Goal: Transaction & Acquisition: Register for event/course

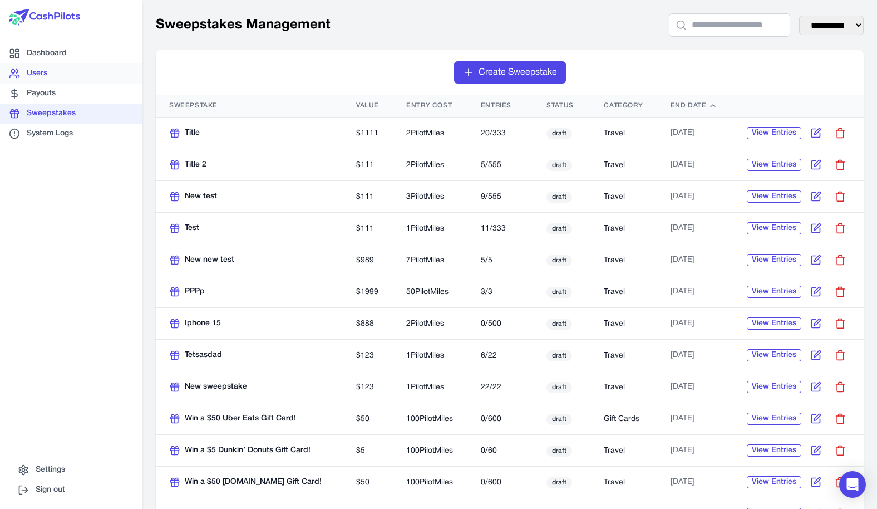
drag, startPoint x: 111, startPoint y: 75, endPoint x: 97, endPoint y: 76, distance: 14.5
click at [97, 76] on link "Users" at bounding box center [71, 73] width 143 height 20
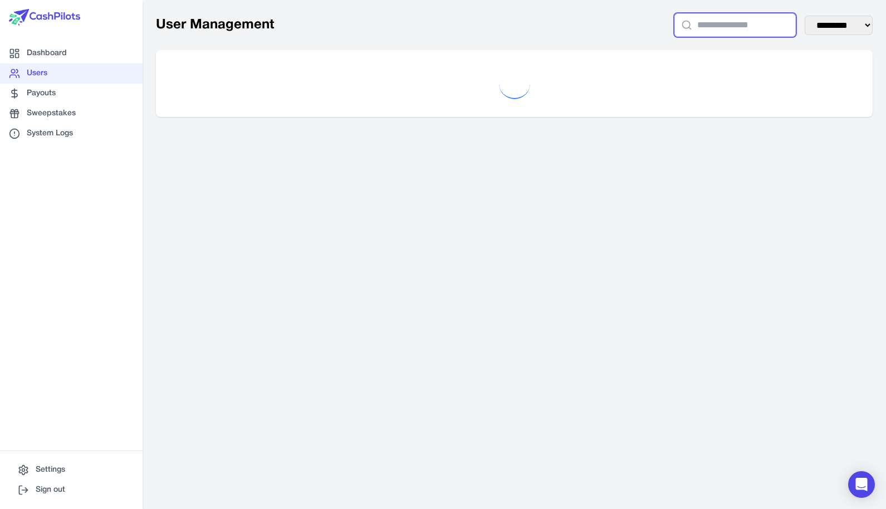
click at [689, 27] on input "text" at bounding box center [734, 24] width 121 height 23
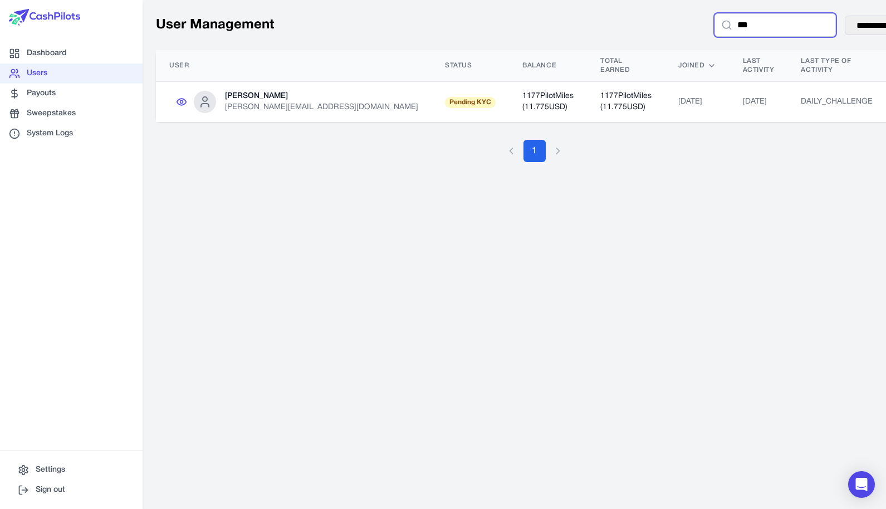
type input "***"
click at [315, 94] on td "[PERSON_NAME] [PERSON_NAME][EMAIL_ADDRESS][DOMAIN_NAME]" at bounding box center [294, 102] width 276 height 41
click at [182, 96] on icon at bounding box center [181, 101] width 11 height 11
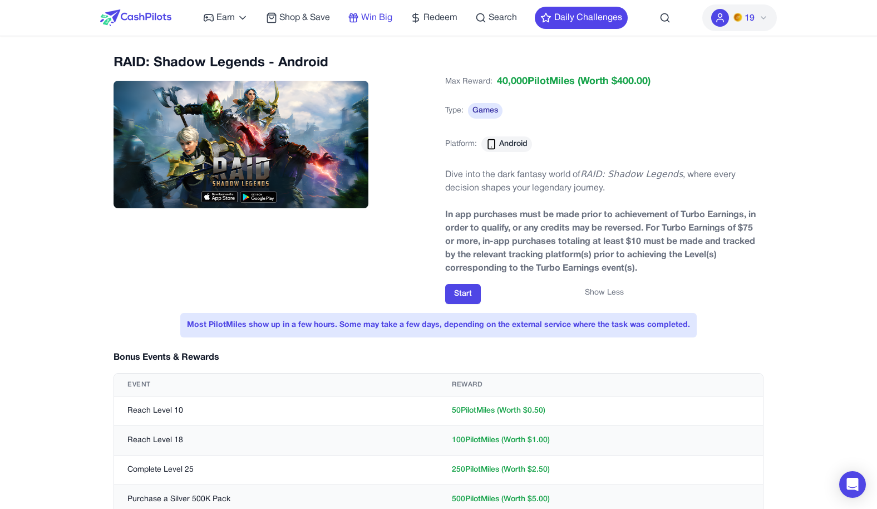
click at [359, 20] on icon at bounding box center [353, 17] width 11 height 11
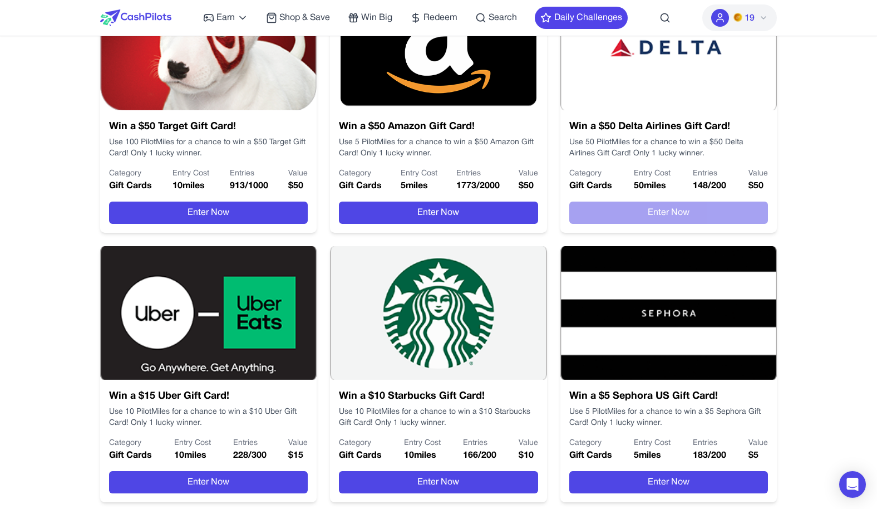
scroll to position [597, 0]
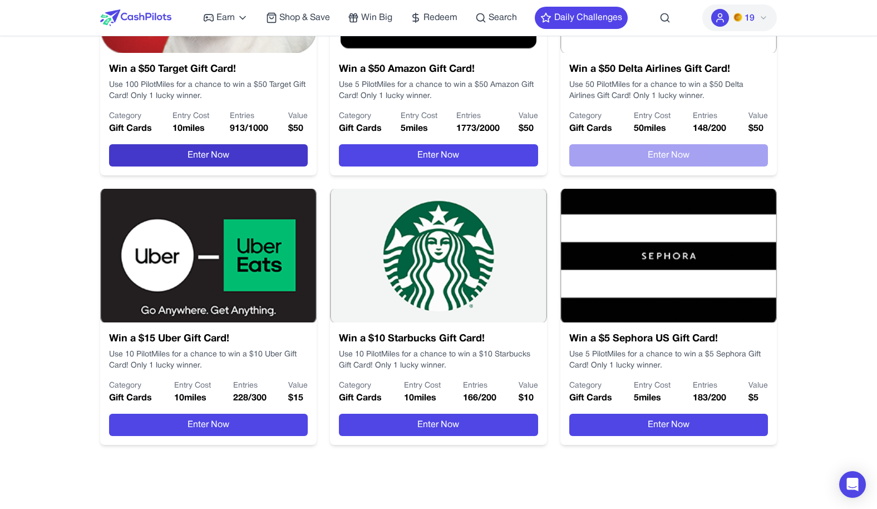
click at [213, 151] on button "Enter Now" at bounding box center [208, 155] width 199 height 22
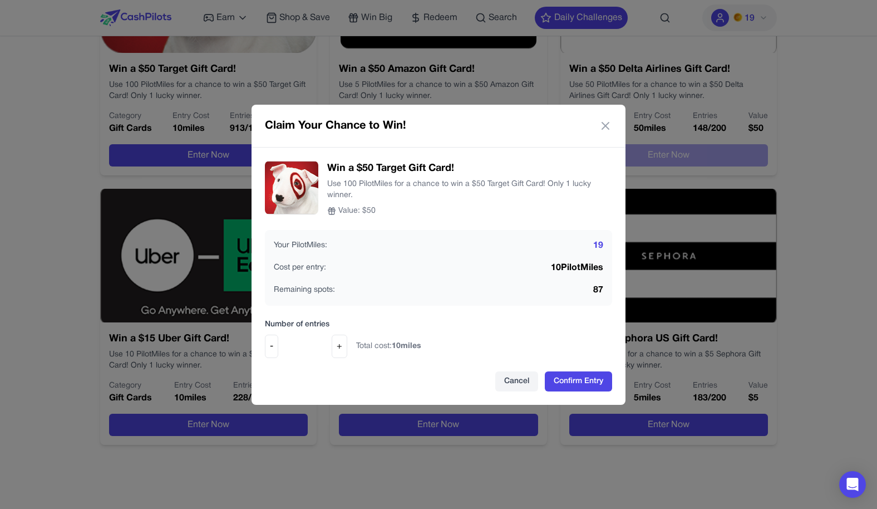
click at [326, 346] on input "*" at bounding box center [305, 346] width 45 height 13
click at [325, 346] on input "*" at bounding box center [305, 346] width 45 height 13
click at [325, 345] on input "*" at bounding box center [305, 346] width 45 height 13
drag, startPoint x: 399, startPoint y: 343, endPoint x: 382, endPoint y: 346, distance: 16.4
click at [383, 346] on span "Total cost: 40 miles" at bounding box center [388, 346] width 65 height 11
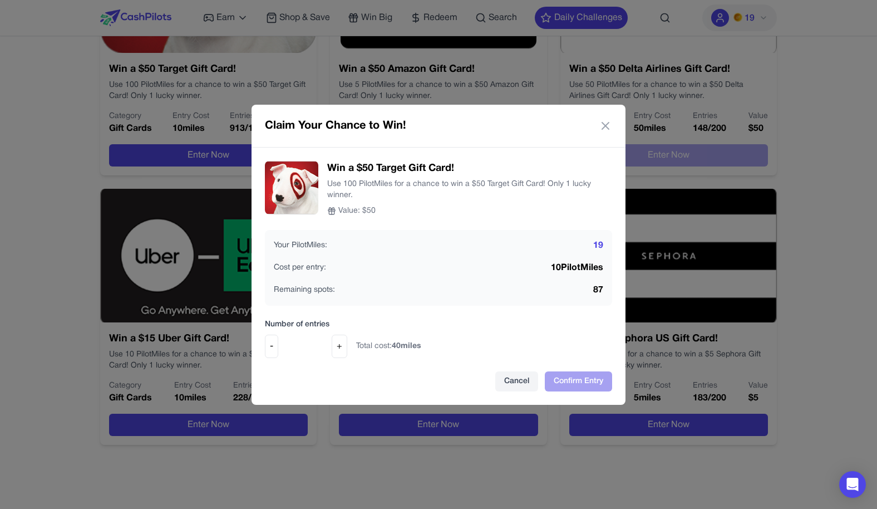
click at [382, 346] on span "Total cost: 40 miles" at bounding box center [388, 346] width 65 height 11
click at [327, 351] on input "*" at bounding box center [305, 346] width 45 height 13
type input "*"
click at [326, 350] on input "*" at bounding box center [305, 346] width 45 height 13
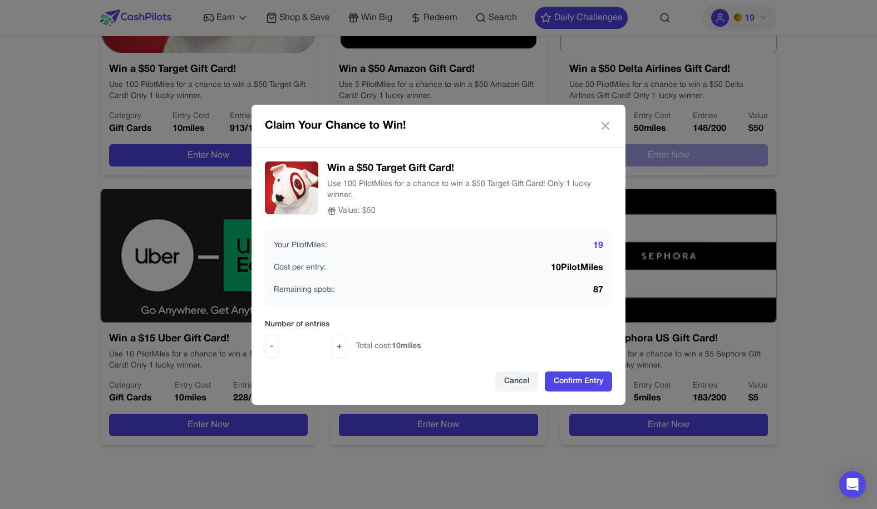
drag, startPoint x: 404, startPoint y: 341, endPoint x: 394, endPoint y: 343, distance: 10.3
click at [394, 343] on div "- * + Total cost: 10 miles" at bounding box center [438, 346] width 347 height 23
click at [409, 348] on span "10 miles" at bounding box center [407, 345] width 30 height 7
drag, startPoint x: 295, startPoint y: 317, endPoint x: 419, endPoint y: 350, distance: 128.3
click at [419, 350] on div "Win a $50 Target Gift Card! Use 100 PilotMiles for a chance to win a $50 Target…" at bounding box center [439, 276] width 374 height 257
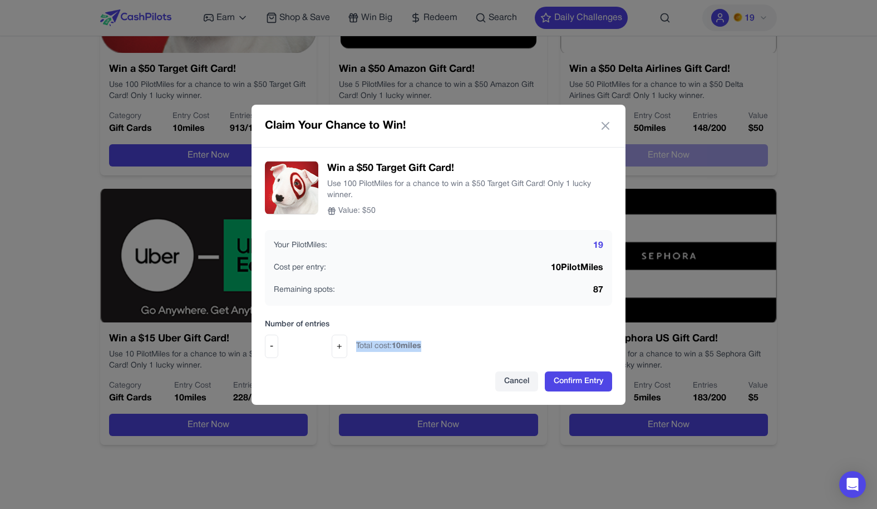
click at [420, 350] on span "Total cost: 10 miles" at bounding box center [388, 346] width 65 height 11
drag, startPoint x: 425, startPoint y: 346, endPoint x: 289, endPoint y: 328, distance: 137.1
click at [289, 328] on div "Number of entries - * + Total cost: 10 miles" at bounding box center [438, 338] width 347 height 39
click at [288, 326] on label "Number of entries" at bounding box center [438, 324] width 347 height 11
drag, startPoint x: 289, startPoint y: 325, endPoint x: 404, endPoint y: 348, distance: 117.1
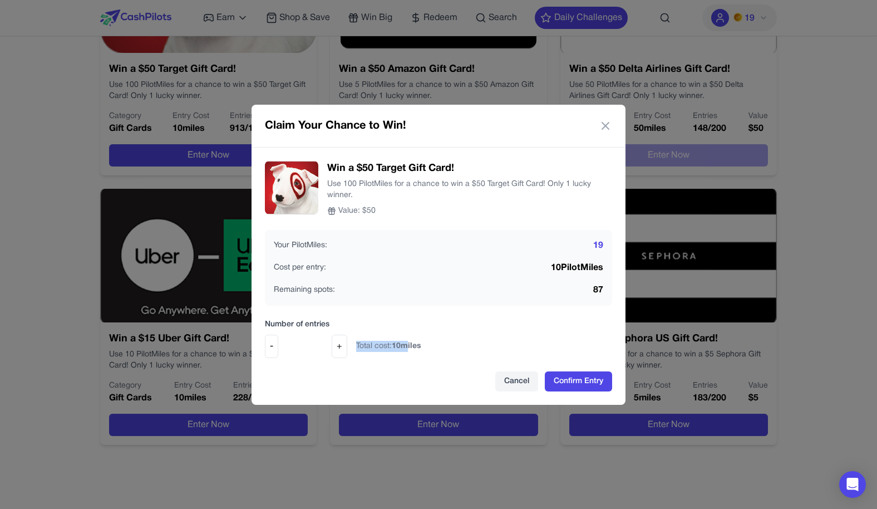
click at [404, 348] on div "Number of entries - * + Total cost: 10 miles" at bounding box center [438, 338] width 347 height 39
click at [404, 348] on span "10 miles" at bounding box center [407, 345] width 30 height 7
drag, startPoint x: 418, startPoint y: 348, endPoint x: 372, endPoint y: 345, distance: 45.2
click at [372, 345] on span "Total cost: 10 miles" at bounding box center [388, 346] width 65 height 11
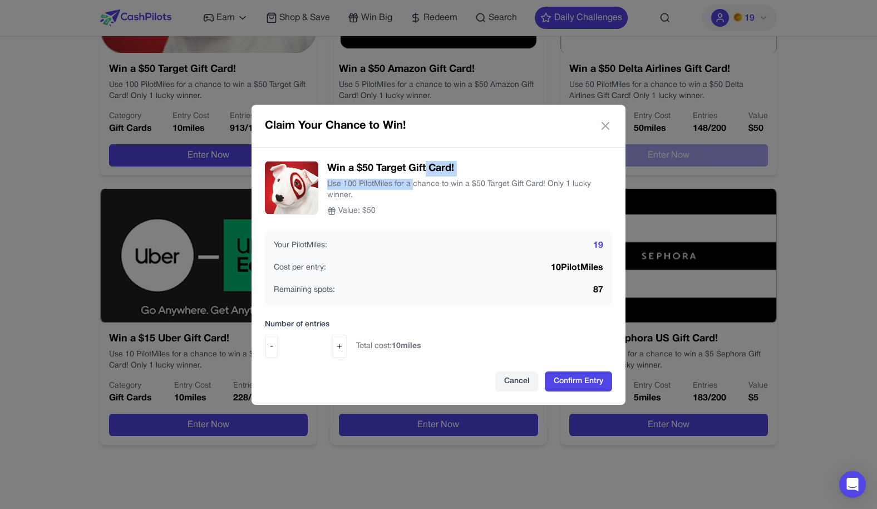
drag, startPoint x: 426, startPoint y: 171, endPoint x: 411, endPoint y: 181, distance: 18.4
click at [414, 181] on div "Win a $50 Target Gift Card! Use 100 PilotMiles for a chance to win a $50 Target…" at bounding box center [469, 189] width 285 height 56
click at [380, 182] on p "Use 100 PilotMiles for a chance to win a $50 Target Gift Card! Only 1 lucky win…" at bounding box center [469, 190] width 285 height 22
drag, startPoint x: 341, startPoint y: 185, endPoint x: 340, endPoint y: 194, distance: 8.4
click at [340, 194] on p "Use 100 PilotMiles for a chance to win a $50 Target Gift Card! Only 1 lucky win…" at bounding box center [469, 190] width 285 height 22
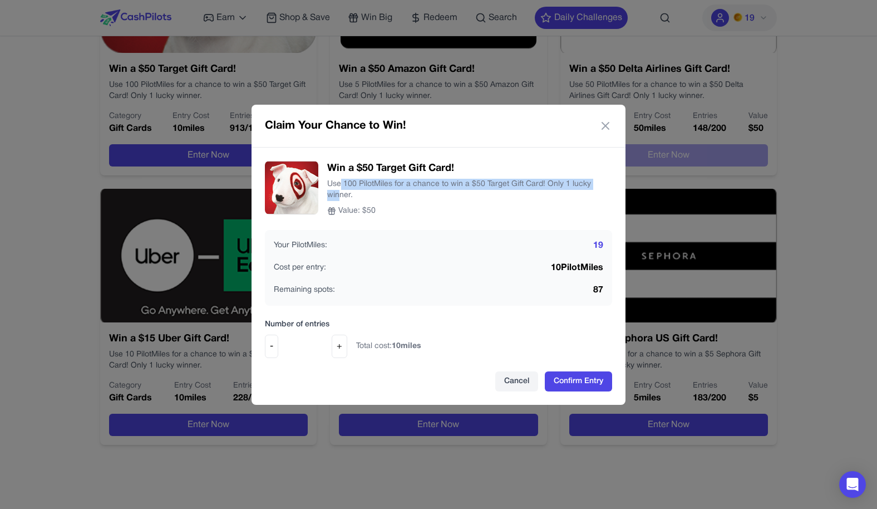
click at [342, 193] on p "Use 100 PilotMiles for a chance to win a $50 Target Gift Card! Only 1 lucky win…" at bounding box center [469, 190] width 285 height 22
drag, startPoint x: 345, startPoint y: 192, endPoint x: 346, endPoint y: 186, distance: 6.3
click at [346, 186] on p "Use 100 PilotMiles for a chance to win a $50 Target Gift Card! Only 1 lucky win…" at bounding box center [469, 190] width 285 height 22
drag, startPoint x: 334, startPoint y: 188, endPoint x: 334, endPoint y: 194, distance: 6.7
click at [334, 194] on p "Use 100 PilotMiles for a chance to win a $50 Target Gift Card! Only 1 lucky win…" at bounding box center [469, 190] width 285 height 22
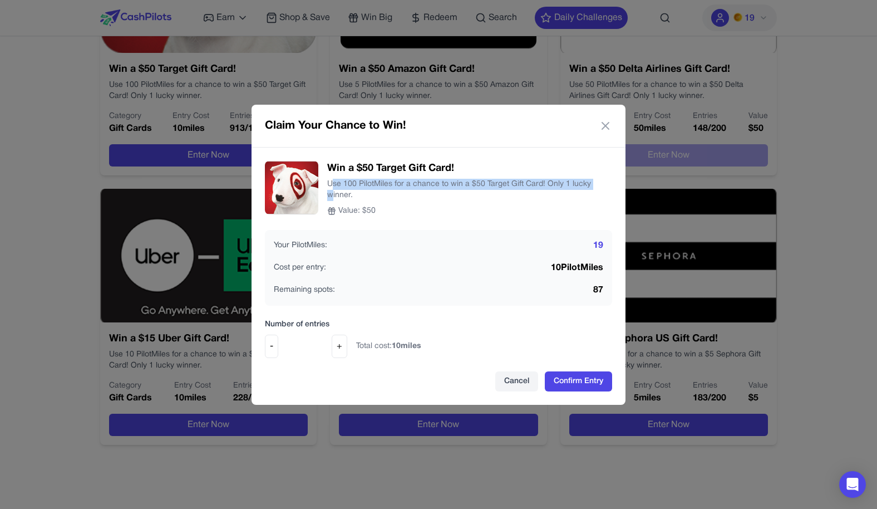
click at [334, 194] on p "Use 100 PilotMiles for a chance to win a $50 Target Gift Card! Only 1 lucky win…" at bounding box center [469, 190] width 285 height 22
click at [701, 47] on div "Claim Your Chance to Win! Win a $50 Target Gift Card! Use 100 PilotMiles for a …" at bounding box center [438, 254] width 877 height 509
click at [606, 129] on icon at bounding box center [605, 125] width 13 height 13
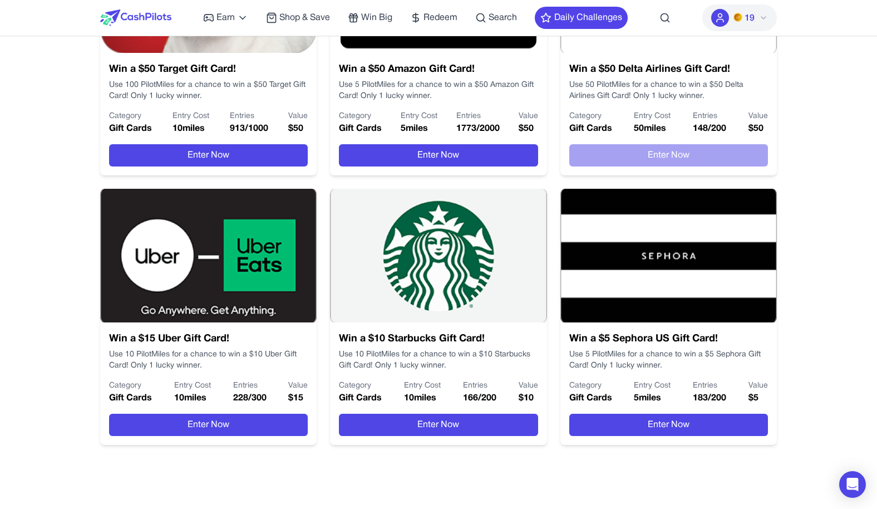
drag, startPoint x: 723, startPoint y: 32, endPoint x: 732, endPoint y: 27, distance: 10.5
click at [725, 32] on div "19" at bounding box center [740, 18] width 75 height 36
click at [733, 26] on button "19" at bounding box center [740, 17] width 75 height 27
click at [739, 99] on link "Transaction History" at bounding box center [723, 104] width 107 height 20
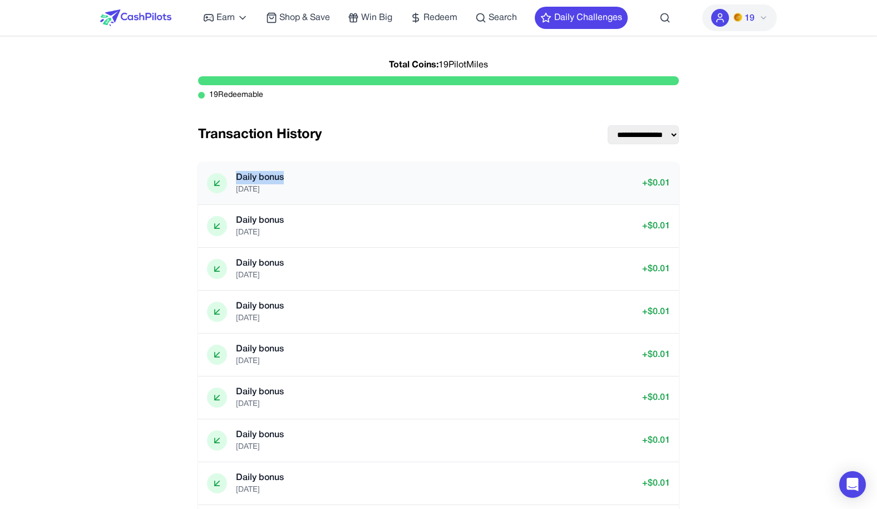
drag, startPoint x: 282, startPoint y: 175, endPoint x: 231, endPoint y: 177, distance: 51.3
click at [231, 177] on div "Daily bonus 18/09/2025" at bounding box center [245, 183] width 77 height 24
click at [298, 174] on div "Daily bonus 18/09/2025 + $ 0.01" at bounding box center [438, 183] width 463 height 24
drag, startPoint x: 309, startPoint y: 185, endPoint x: 191, endPoint y: 136, distance: 127.6
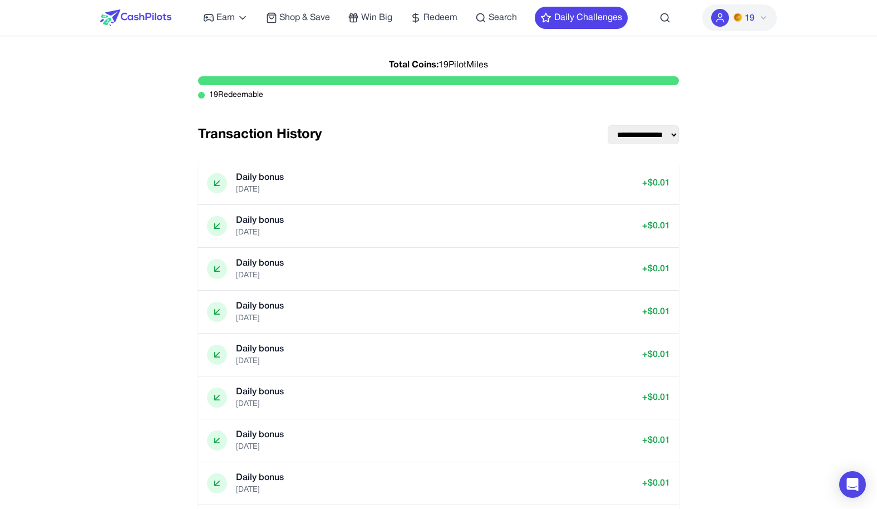
click at [191, 136] on div "**********" at bounding box center [438, 515] width 499 height 922
drag, startPoint x: 191, startPoint y: 136, endPoint x: 381, endPoint y: 195, distance: 198.8
click at [381, 195] on div "**********" at bounding box center [438, 515] width 499 height 922
click at [381, 195] on div "Daily bonus 18/09/2025 + $ 0.01" at bounding box center [438, 183] width 463 height 24
drag, startPoint x: 381, startPoint y: 195, endPoint x: 228, endPoint y: 170, distance: 154.6
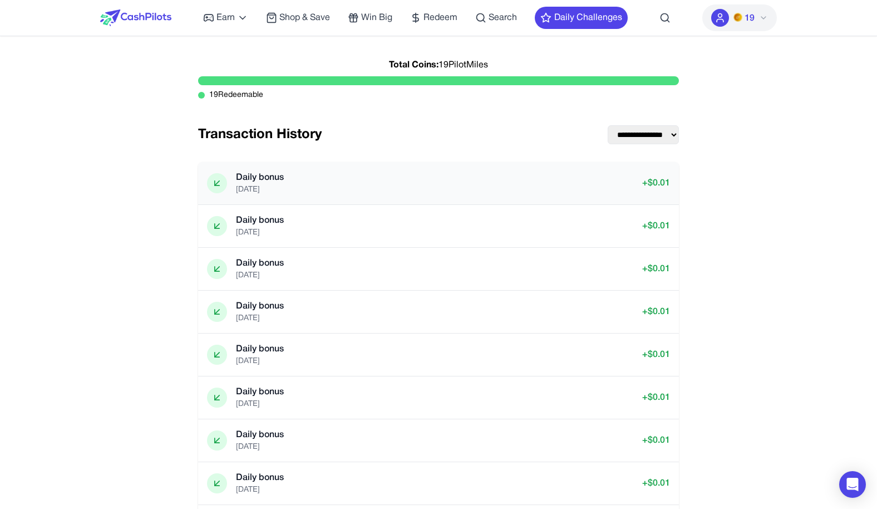
click at [228, 170] on div "Daily bonus 18/09/2025 + $ 0.01" at bounding box center [438, 183] width 481 height 42
click at [240, 149] on div "**********" at bounding box center [438, 515] width 499 height 922
click at [226, 165] on div "Daily bonus 18/09/2025 + $ 0.01" at bounding box center [438, 183] width 481 height 42
drag, startPoint x: 226, startPoint y: 165, endPoint x: 327, endPoint y: 194, distance: 104.8
click at [329, 196] on div "Daily bonus 18/09/2025 + $ 0.01" at bounding box center [438, 183] width 481 height 42
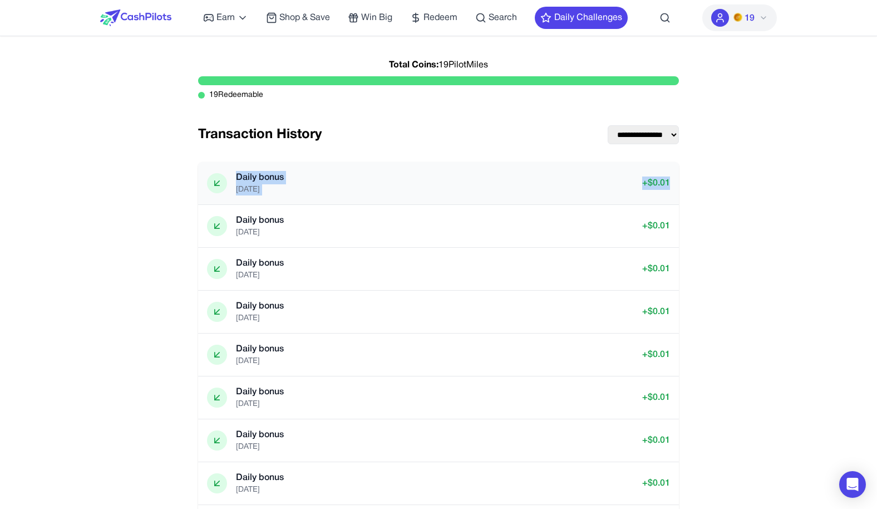
click at [321, 189] on div "Daily bonus 18/09/2025 + $ 0.01" at bounding box center [438, 183] width 463 height 24
